Goal: Task Accomplishment & Management: Use online tool/utility

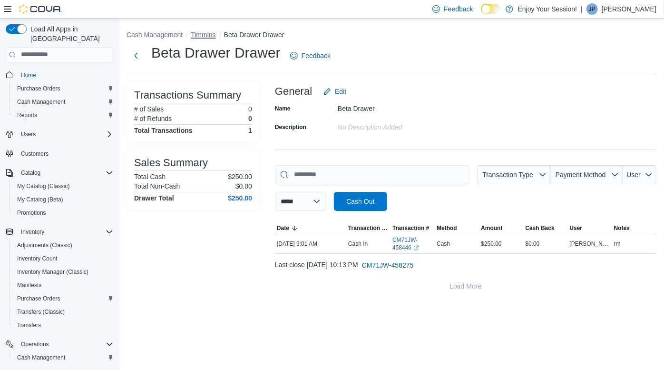
click at [209, 33] on button "Timmins" at bounding box center [203, 35] width 25 height 8
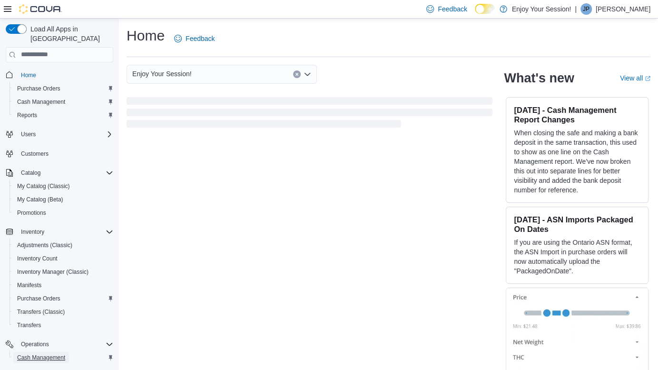
click at [54, 354] on span "Cash Management" at bounding box center [41, 358] width 48 height 8
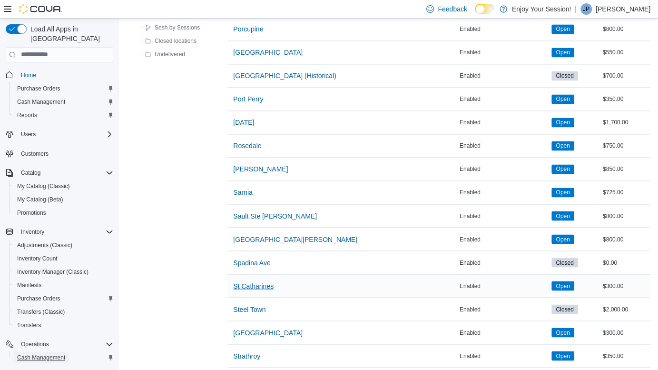
scroll to position [1211, 0]
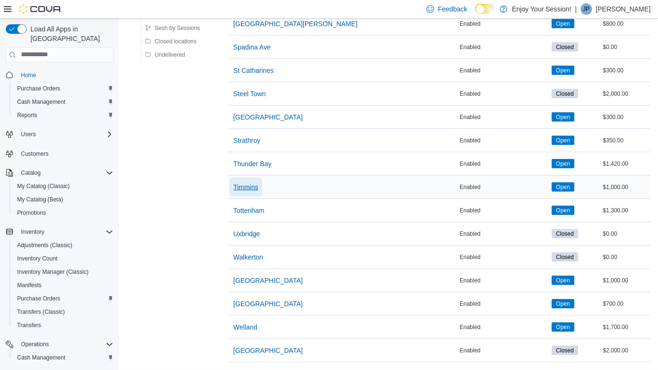
click at [257, 182] on span "Timmins" at bounding box center [245, 187] width 25 height 10
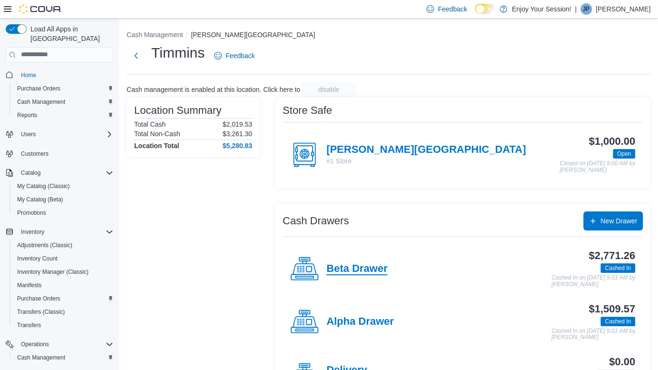
click at [376, 267] on h4 "Beta Drawer" at bounding box center [356, 269] width 61 height 12
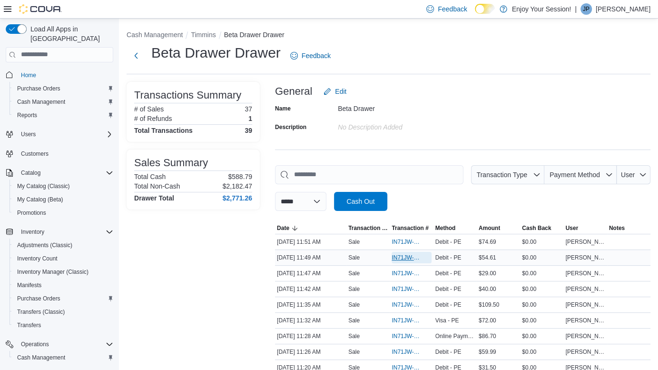
click at [400, 256] on span "IN71JW-7662473" at bounding box center [407, 258] width 30 height 8
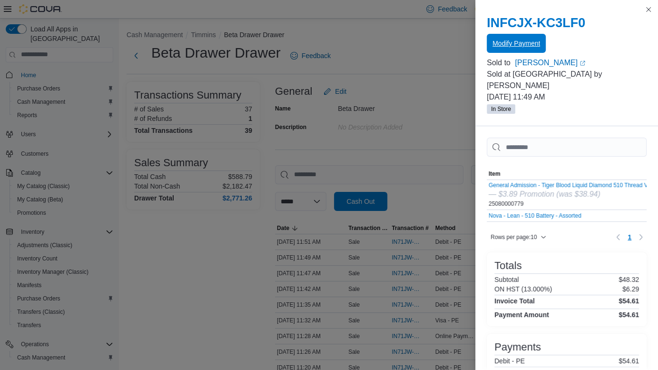
click at [534, 42] on span "Modify Payment" at bounding box center [517, 44] width 48 height 10
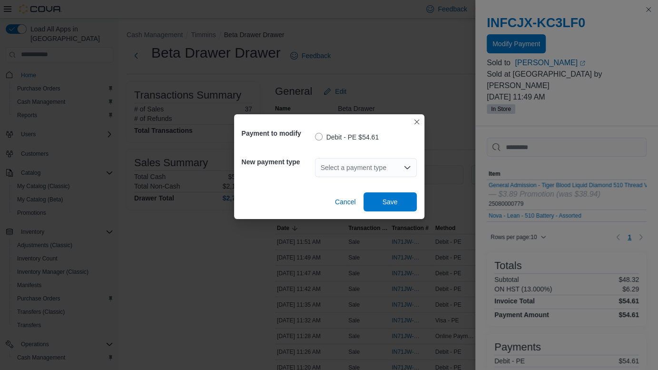
click at [346, 168] on div "Select a payment type" at bounding box center [366, 167] width 102 height 19
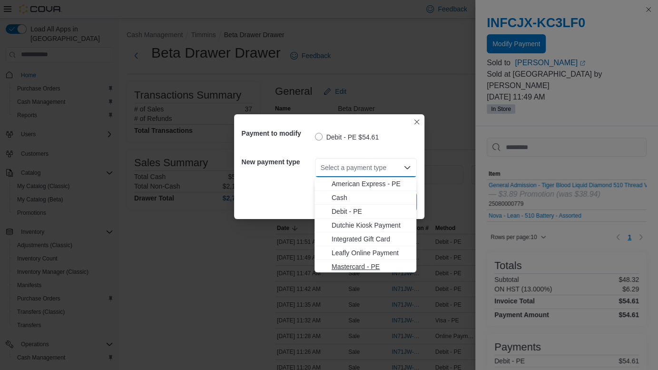
click at [373, 266] on span "Mastercard - PE" at bounding box center [371, 267] width 79 height 10
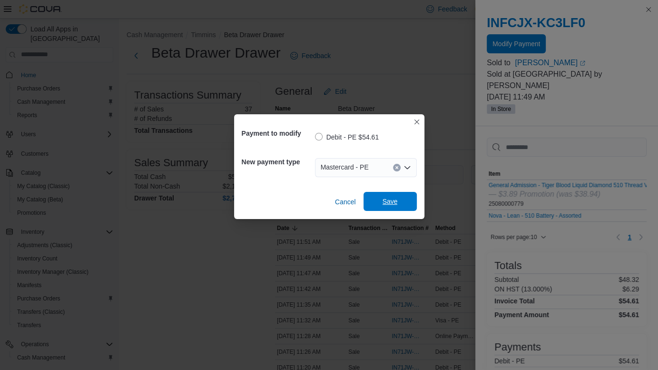
click at [396, 197] on span "Save" at bounding box center [390, 201] width 42 height 19
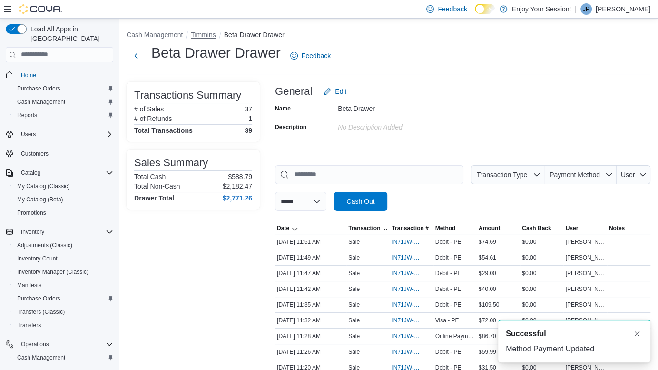
click at [211, 34] on button "Timmins" at bounding box center [203, 35] width 25 height 8
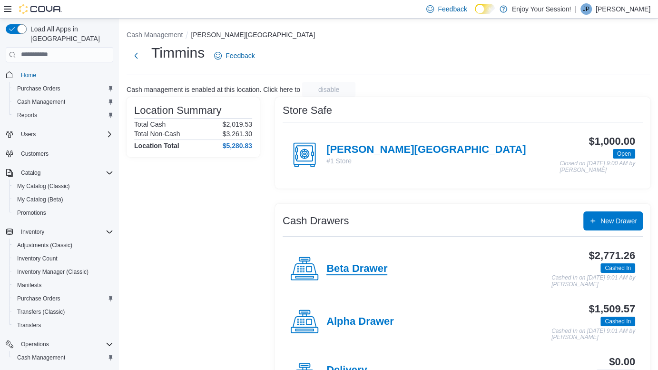
click at [386, 263] on h4 "Beta Drawer" at bounding box center [356, 269] width 61 height 12
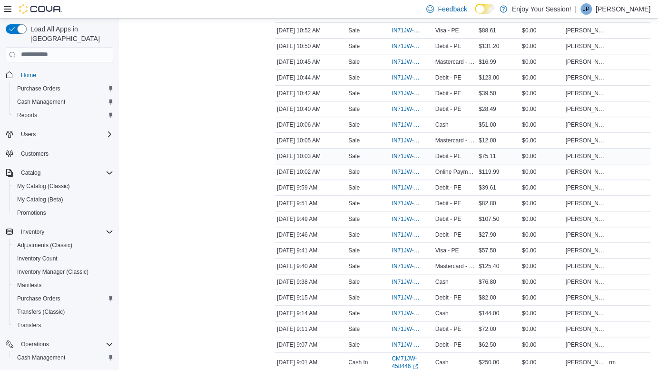
scroll to position [527, 0]
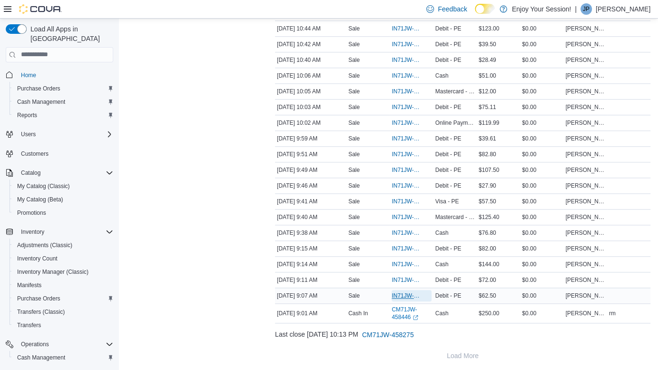
click at [413, 292] on span "IN71JW-7661732" at bounding box center [407, 296] width 30 height 8
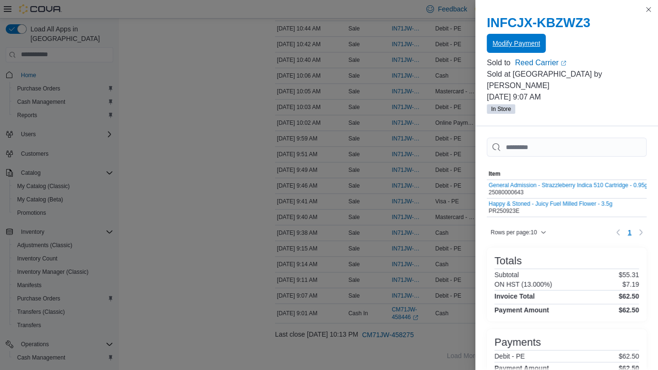
click at [515, 40] on span "Modify Payment" at bounding box center [517, 44] width 48 height 10
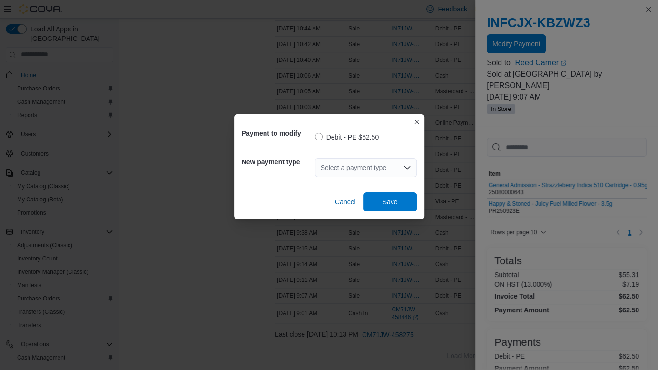
click at [354, 170] on div "Select a payment type" at bounding box center [366, 167] width 102 height 19
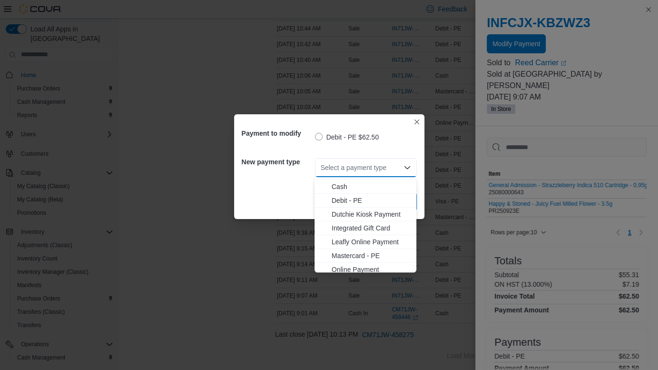
scroll to position [29, 0]
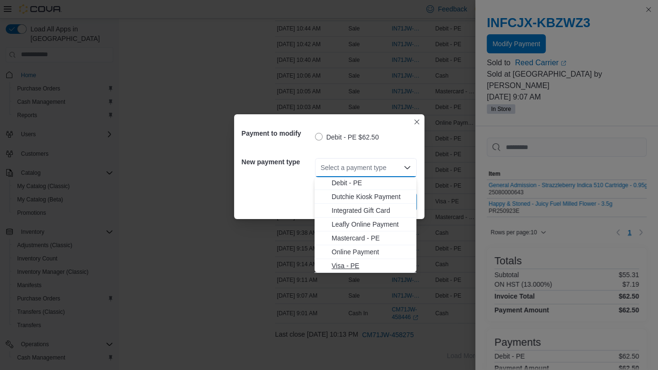
click at [351, 263] on span "Visa - PE" at bounding box center [371, 266] width 79 height 10
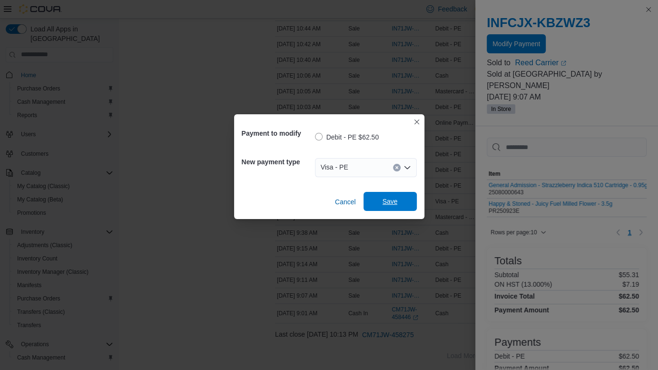
click at [402, 201] on span "Save" at bounding box center [390, 201] width 42 height 19
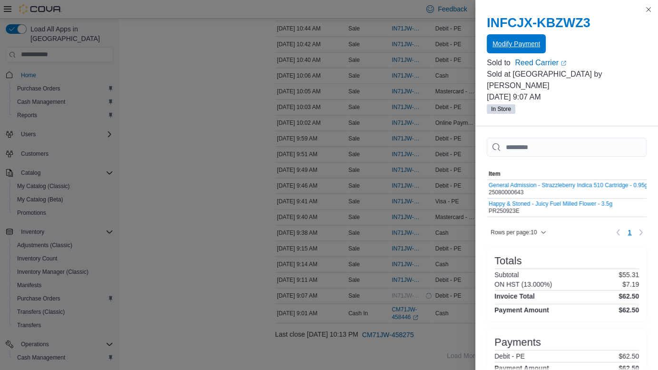
scroll to position [0, 0]
